Goal: Information Seeking & Learning: Find specific fact

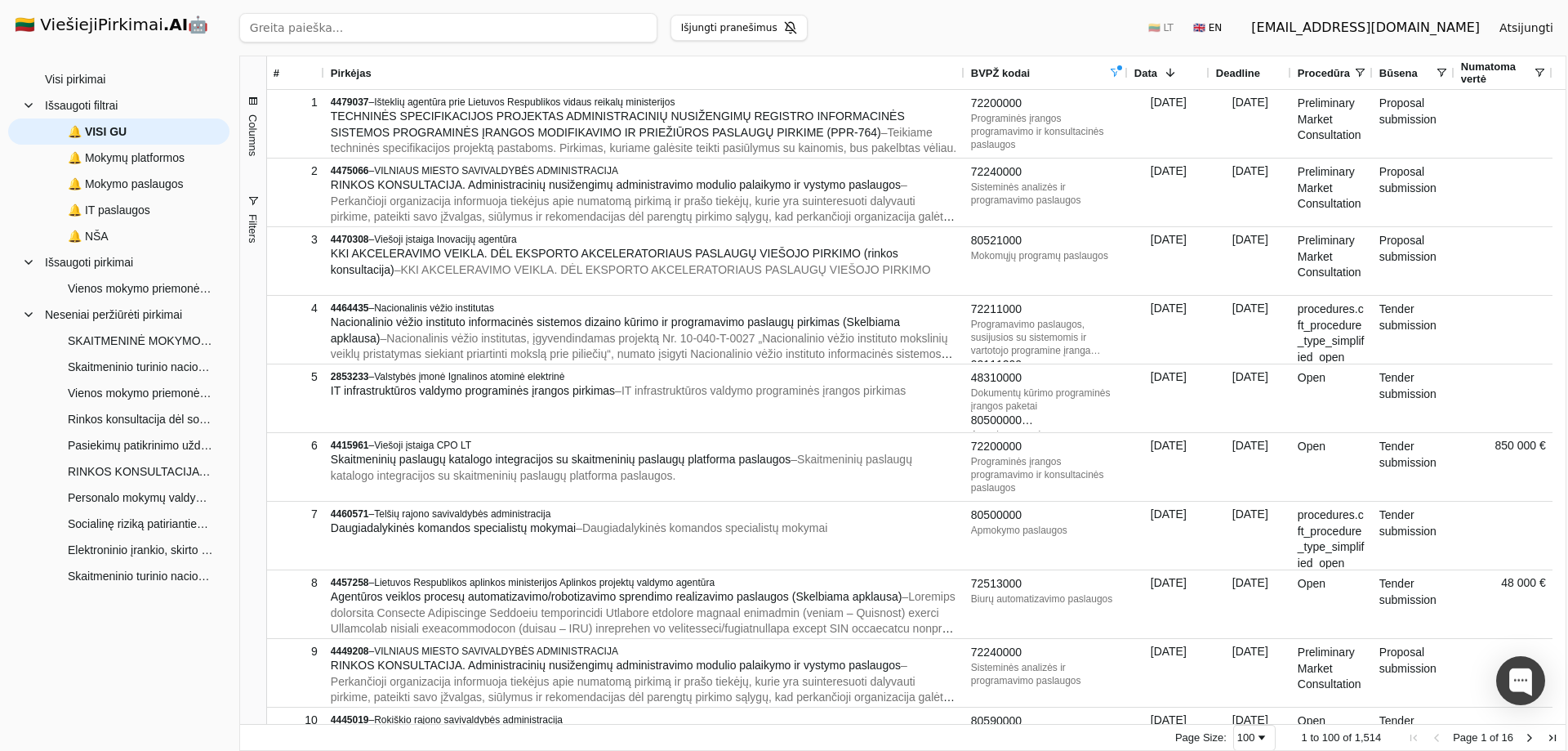
click at [256, 225] on span "Filters" at bounding box center [252, 228] width 13 height 28
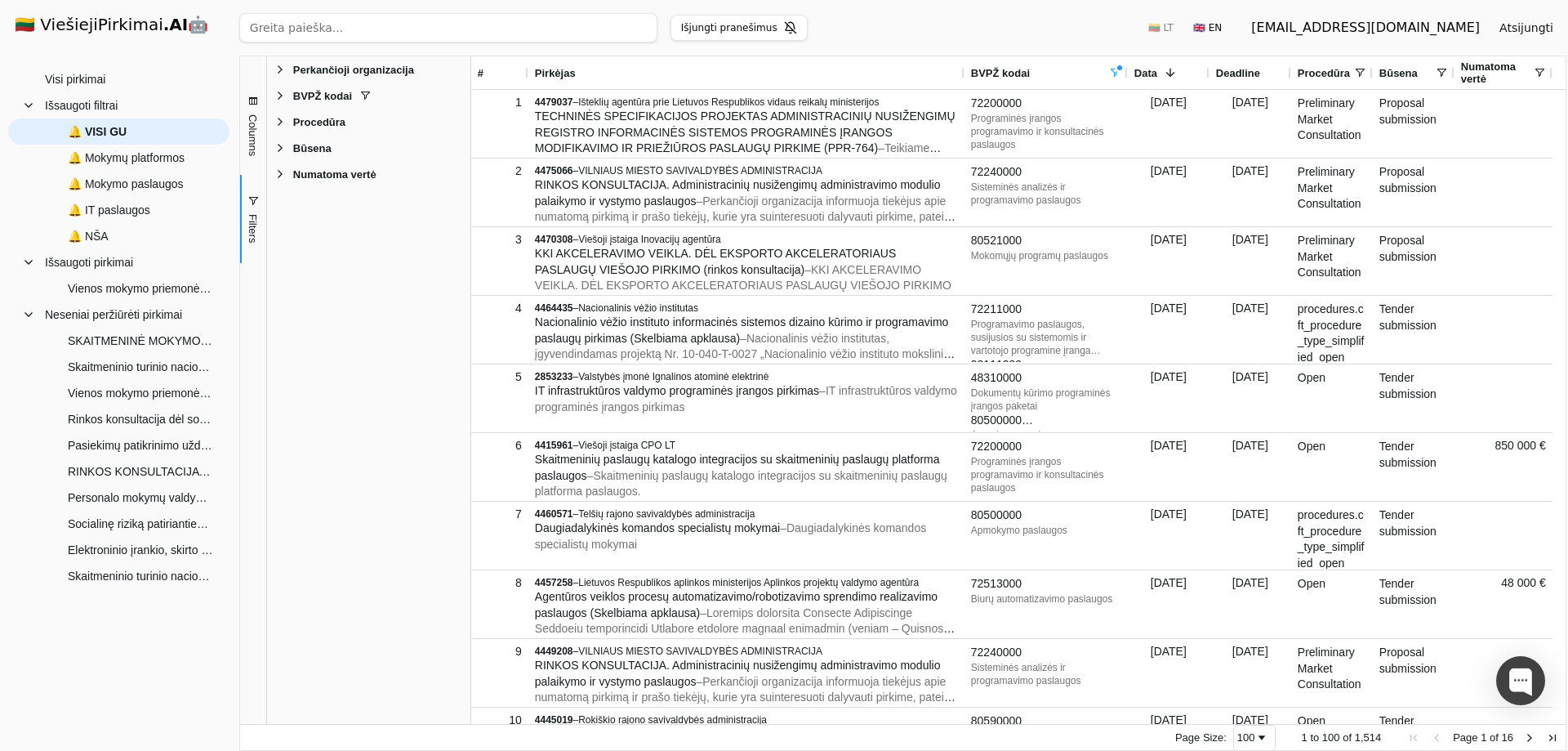
click at [282, 93] on span "Filter List 5 Filters" at bounding box center [281, 96] width 13 height 13
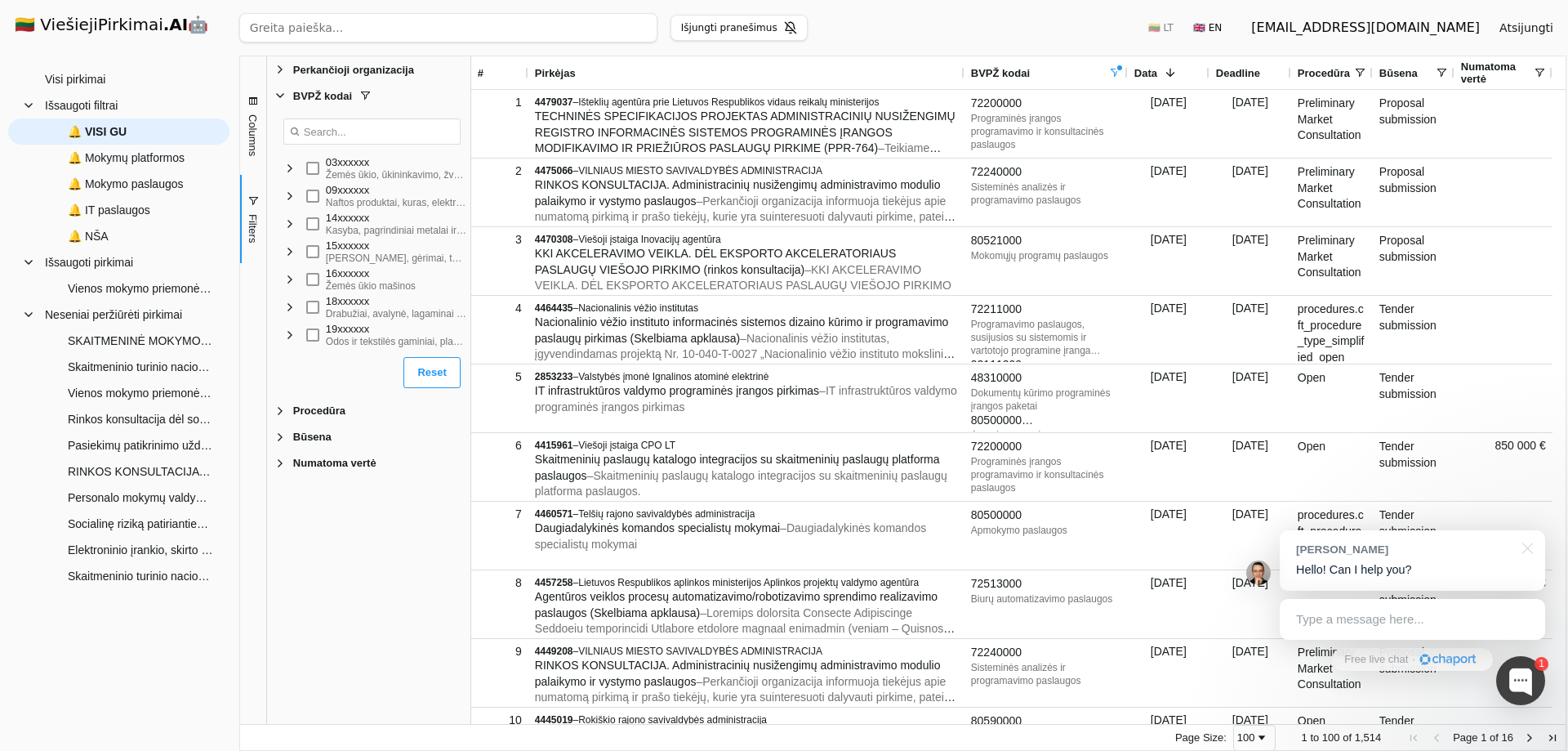
click at [376, 132] on input "Search filter values" at bounding box center [372, 131] width 178 height 26
type input "79951000"
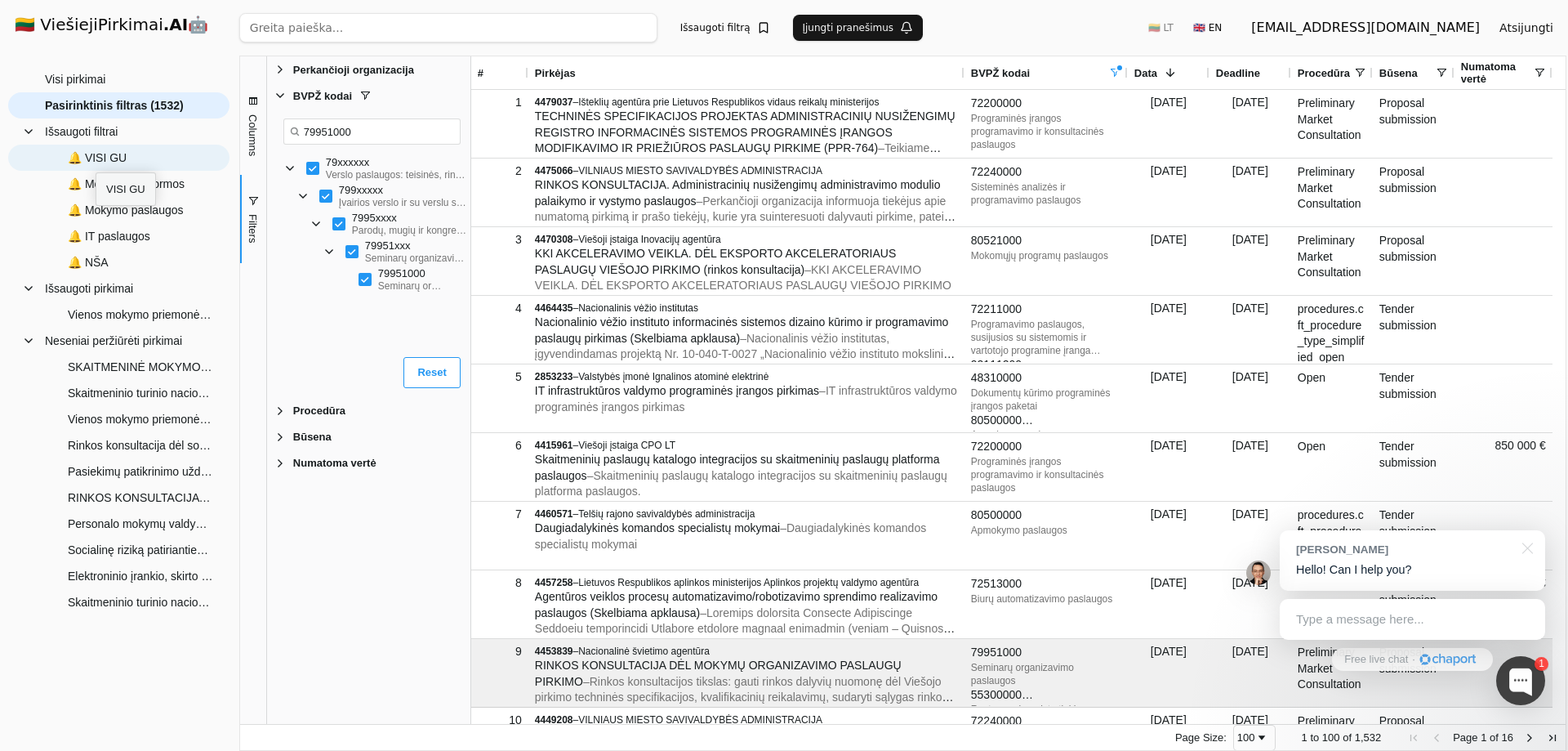
click at [96, 158] on span "🔔 VISI GU" at bounding box center [97, 157] width 59 height 24
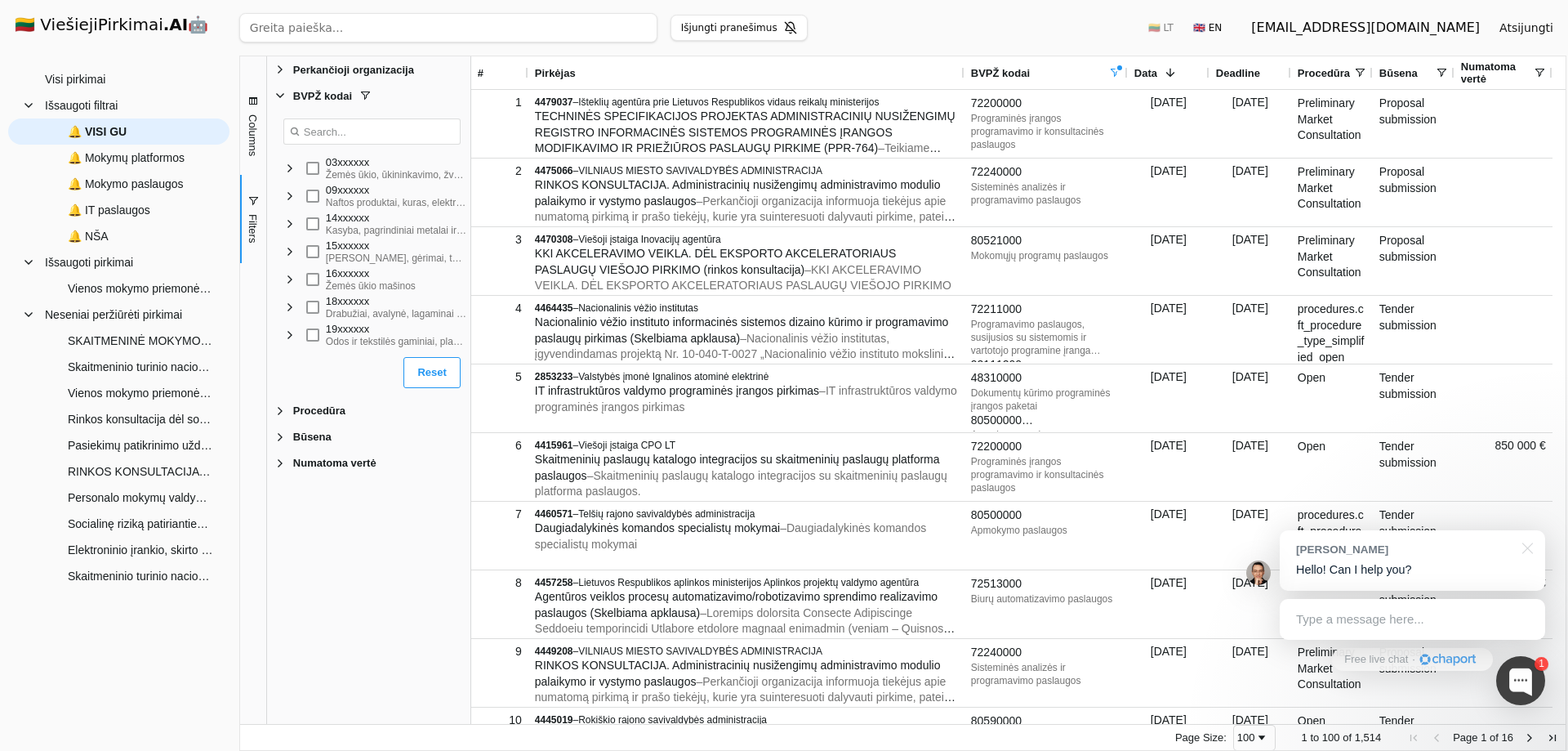
click at [344, 132] on input "Search filter values" at bounding box center [372, 131] width 178 height 26
paste input "79951000"
type input "79951000"
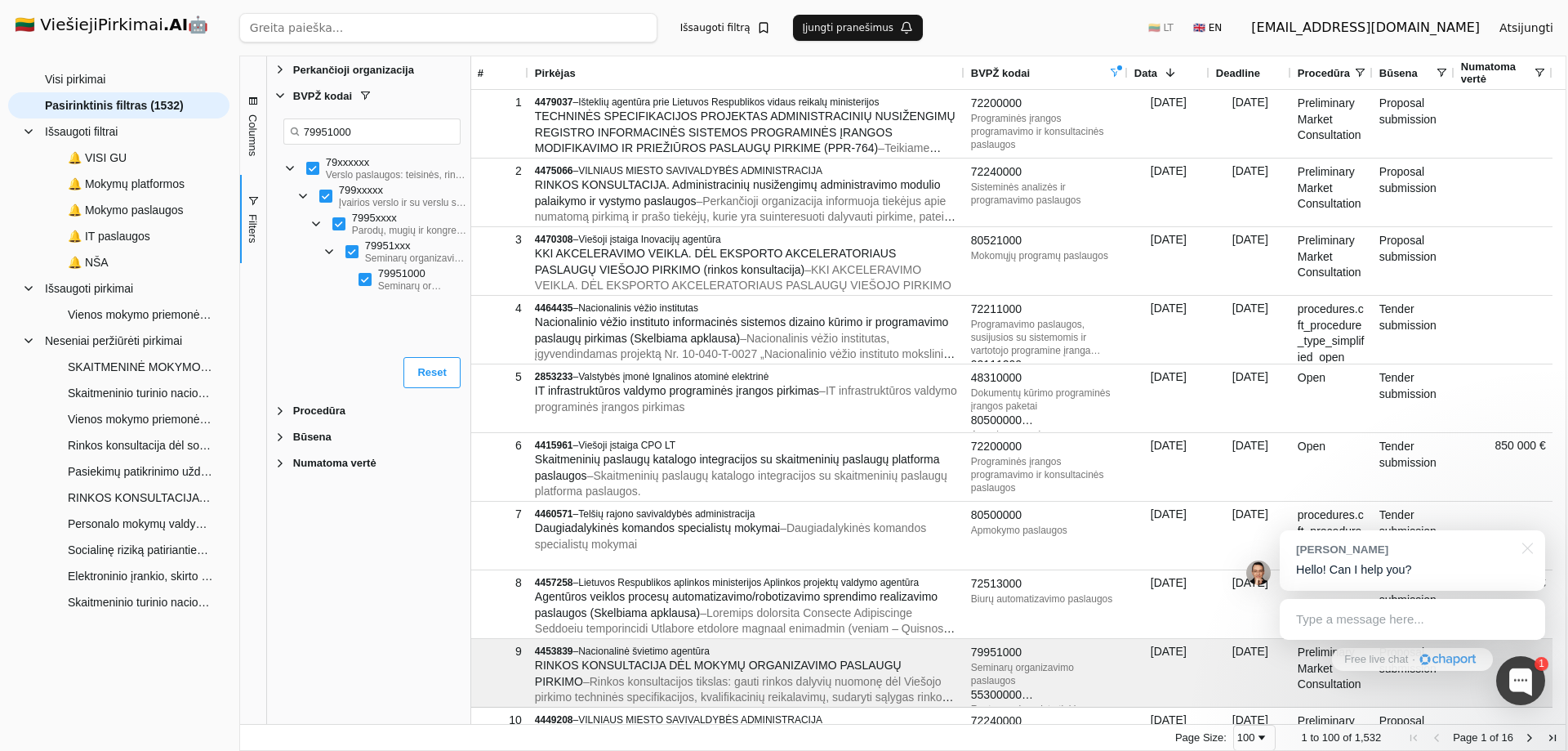
click at [363, 607] on div "Perkančioji organizacija Enabled Perkančioji organizacija BVPŽ kodai Enabled BV…" at bounding box center [369, 390] width 204 height 667
click at [96, 158] on span "🔔 VISI GU" at bounding box center [97, 157] width 59 height 24
